Goal: Information Seeking & Learning: Learn about a topic

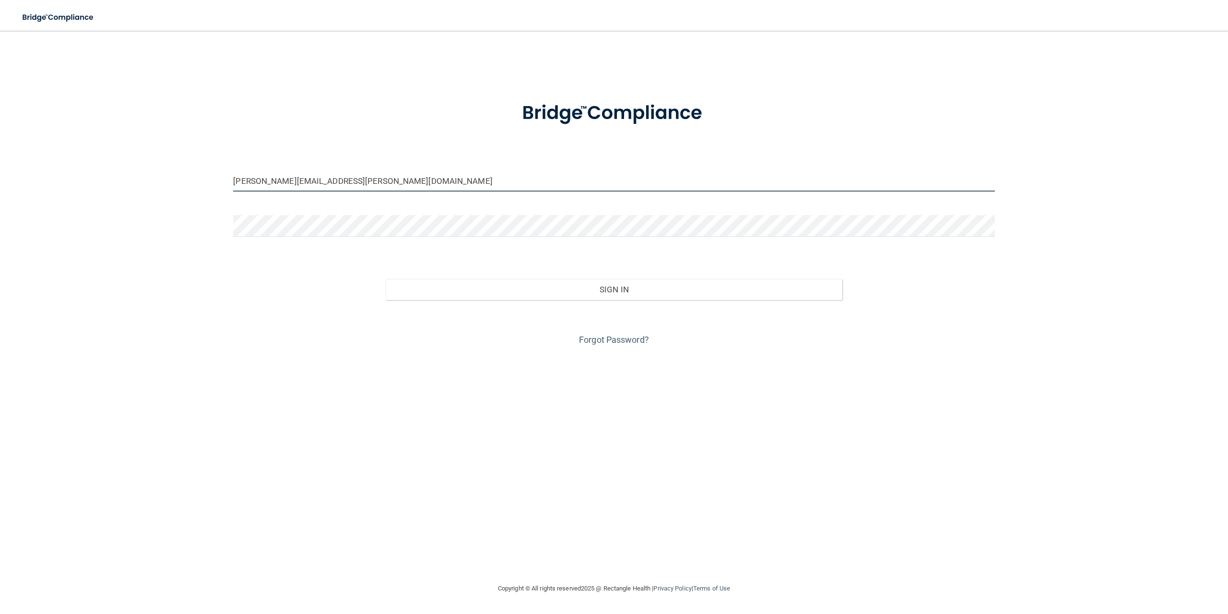
click at [407, 180] on input "[PERSON_NAME][EMAIL_ADDRESS][PERSON_NAME][DOMAIN_NAME]" at bounding box center [614, 181] width 762 height 22
drag, startPoint x: 426, startPoint y: 176, endPoint x: 99, endPoint y: 152, distance: 327.2
click at [99, 152] on div "[PERSON_NAME][EMAIL_ADDRESS][PERSON_NAME][DOMAIN_NAME] Invalid email/password. …" at bounding box center [614, 306] width 1190 height 533
type input "[PERSON_NAME][EMAIL_ADDRESS][PERSON_NAME][DOMAIN_NAME]"
click at [386, 279] on button "Sign In" at bounding box center [614, 289] width 457 height 21
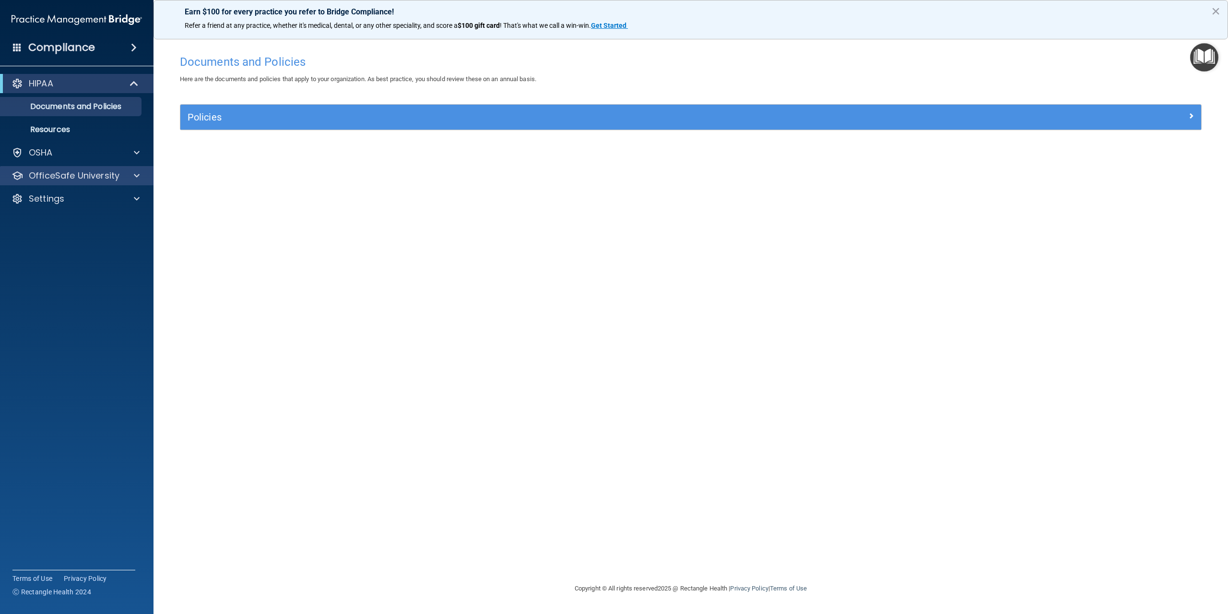
click at [49, 184] on div "OfficeSafe University" at bounding box center [77, 175] width 154 height 19
click at [105, 175] on p "OfficeSafe University" at bounding box center [74, 176] width 91 height 12
click at [59, 202] on p "HIPAA Training" at bounding box center [45, 199] width 79 height 10
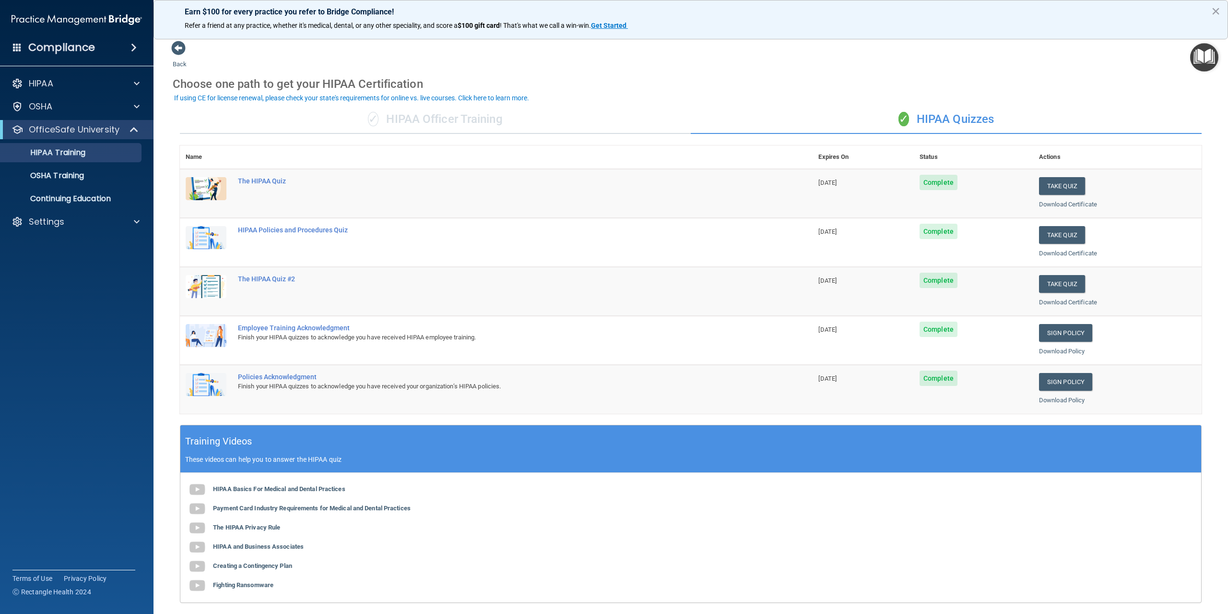
click at [471, 124] on div "✓ HIPAA Officer Training" at bounding box center [435, 119] width 511 height 29
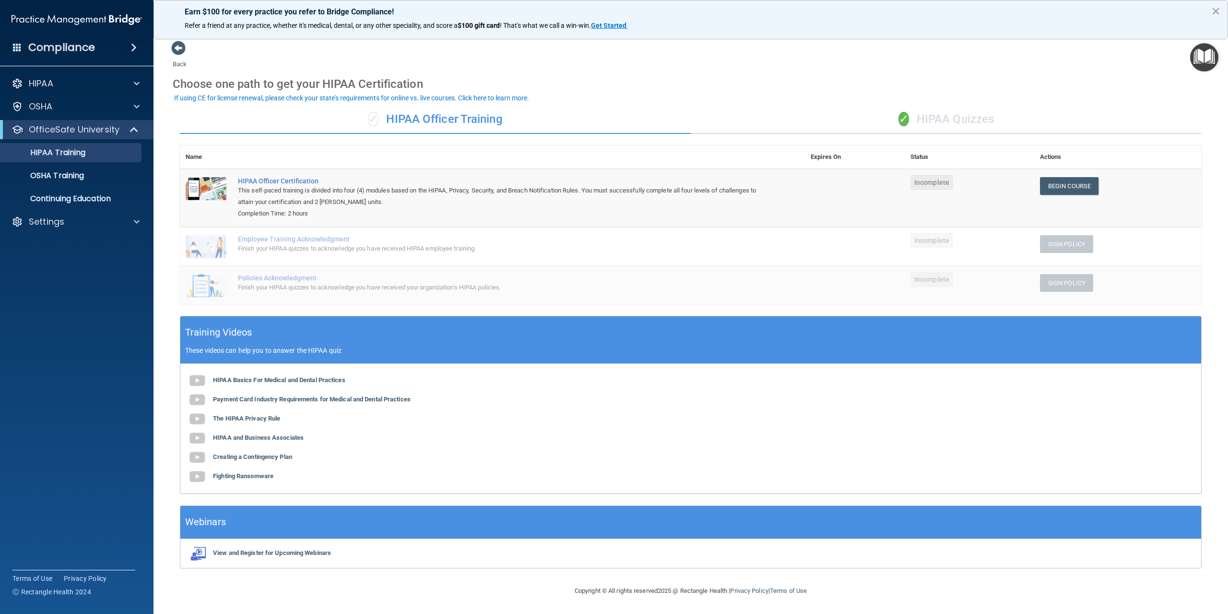
click at [939, 121] on div "✓ HIPAA Quizzes" at bounding box center [946, 119] width 511 height 29
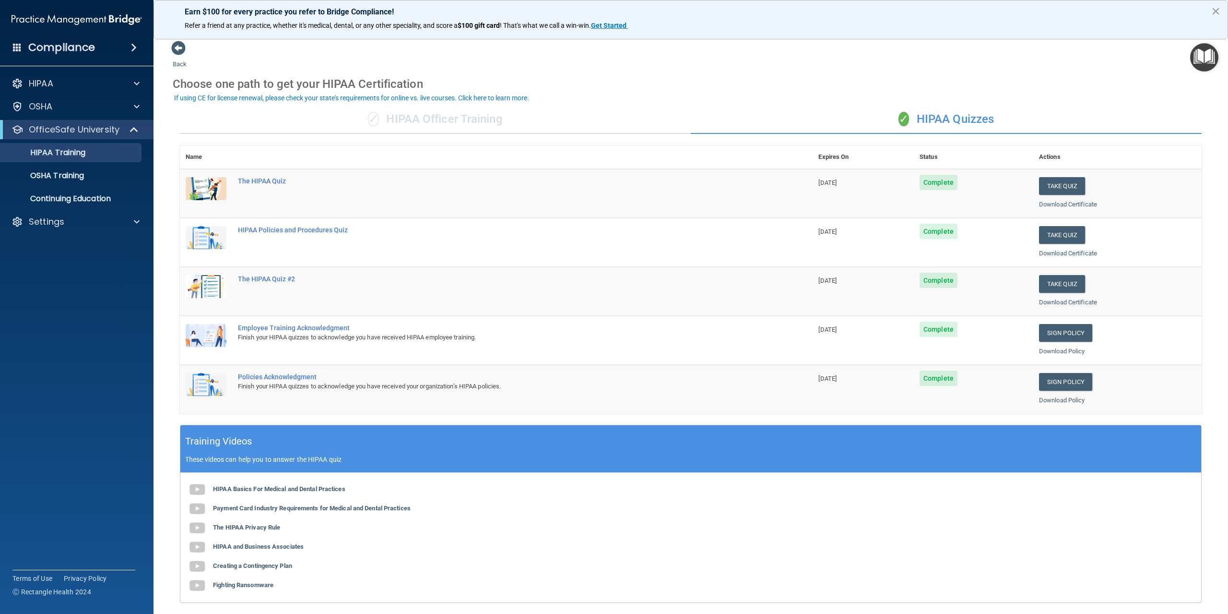
click at [450, 120] on div "✓ HIPAA Officer Training" at bounding box center [435, 119] width 511 height 29
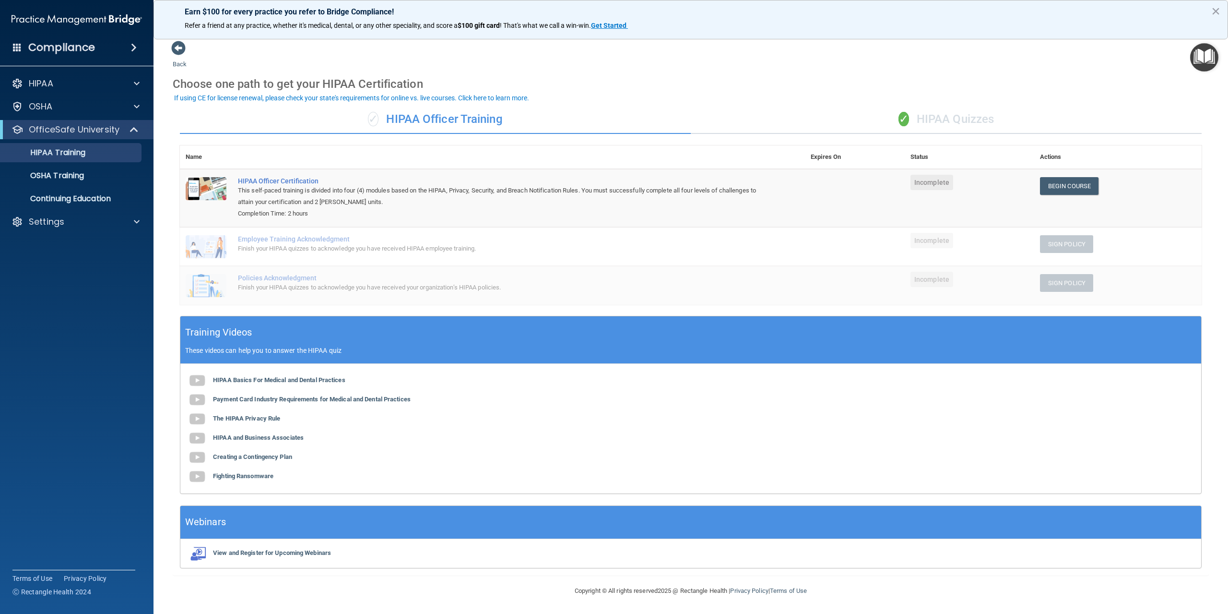
scroll to position [0, 0]
click at [76, 179] on p "OSHA Training" at bounding box center [45, 176] width 78 height 10
